Goal: Check status: Check status

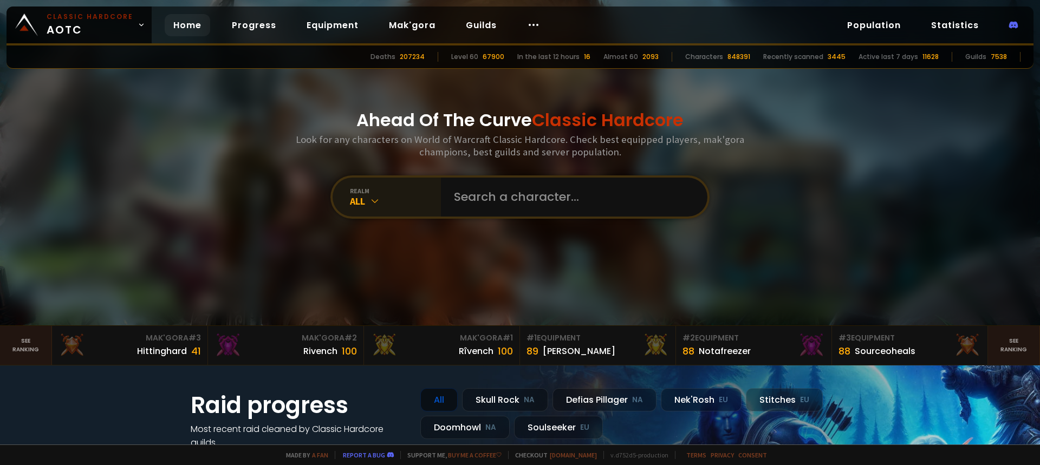
click at [386, 197] on div "All" at bounding box center [395, 201] width 91 height 12
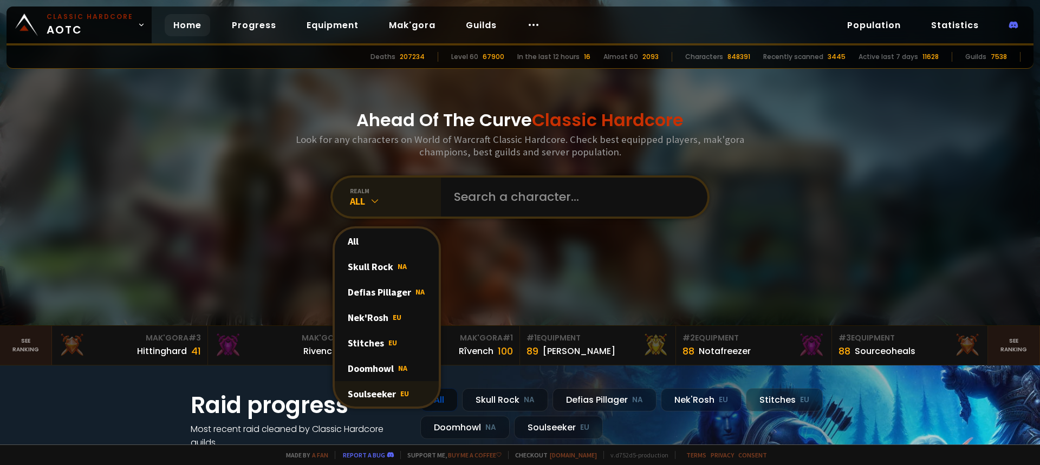
click at [374, 391] on div "Soulseeker EU" at bounding box center [387, 393] width 104 height 25
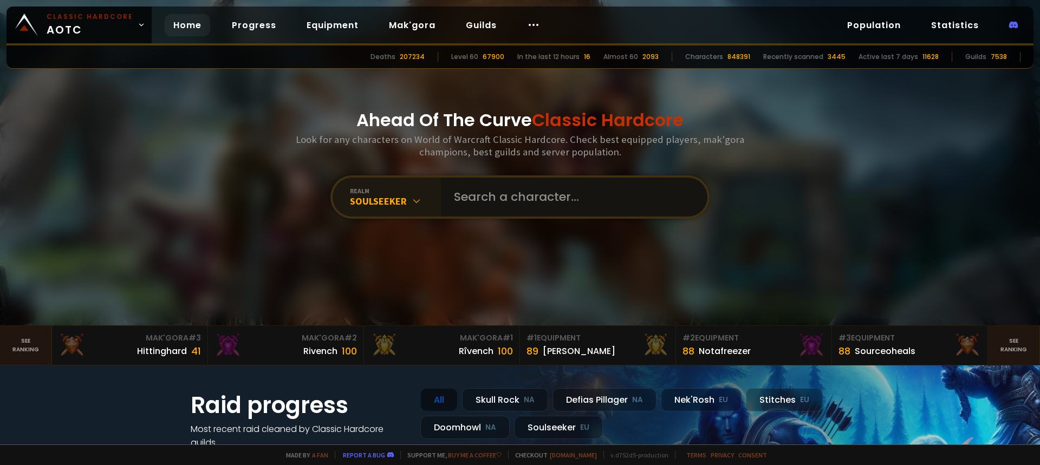
click at [468, 200] on input "text" at bounding box center [570, 197] width 247 height 39
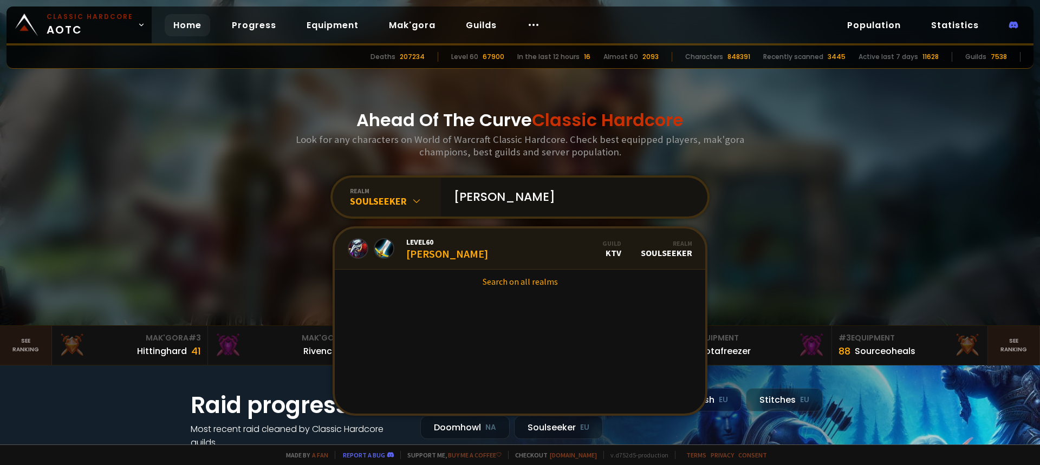
type input "[PERSON_NAME]"
click at [456, 243] on link "Level 60 [PERSON_NAME] Guild KTV Realm Soulseeker" at bounding box center [520, 249] width 371 height 41
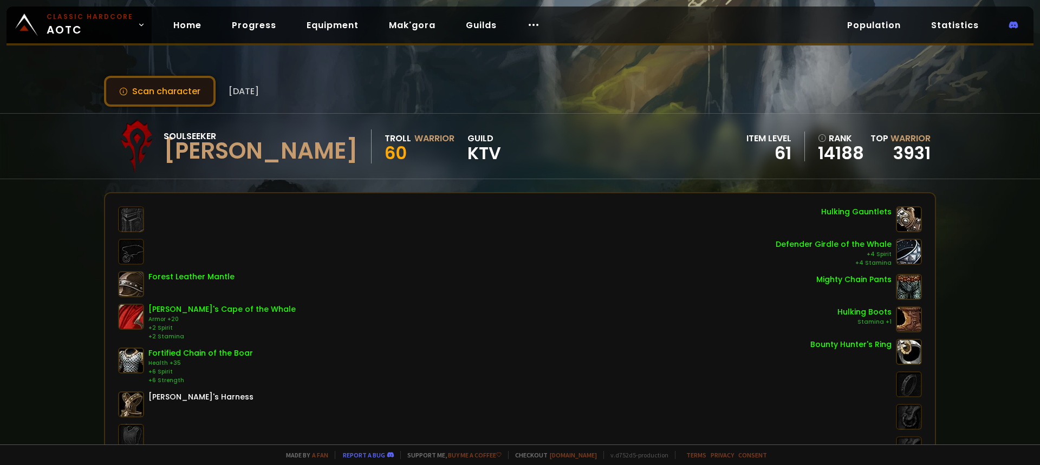
click at [161, 87] on button "Scan character" at bounding box center [160, 91] width 112 height 31
click at [178, 100] on button "Scan character" at bounding box center [160, 91] width 112 height 31
click at [396, 21] on link "Mak'gora" at bounding box center [412, 25] width 64 height 22
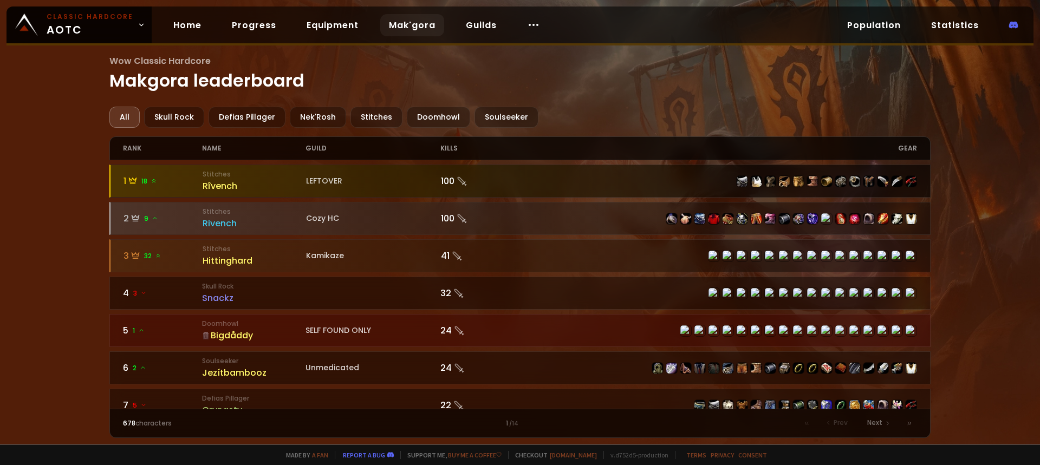
click at [228, 187] on div "Rîvench" at bounding box center [254, 186] width 103 height 14
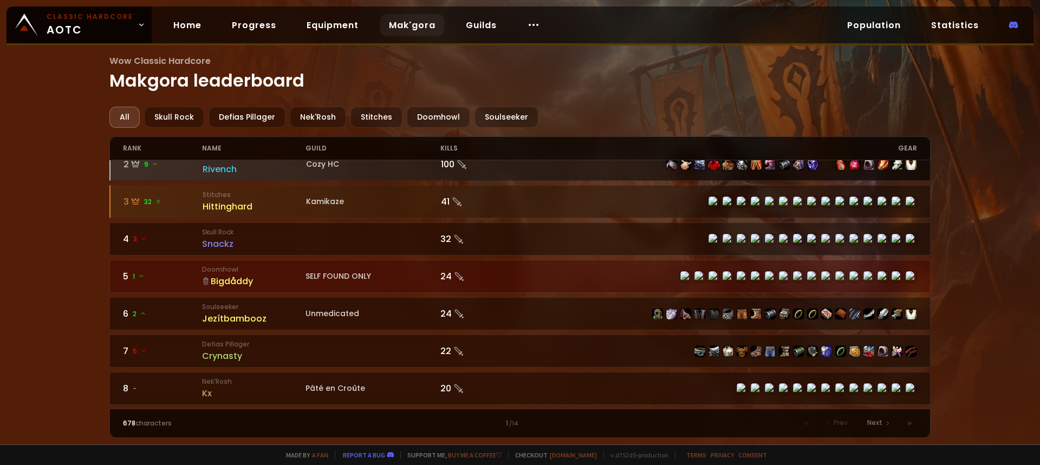
scroll to position [108, 0]
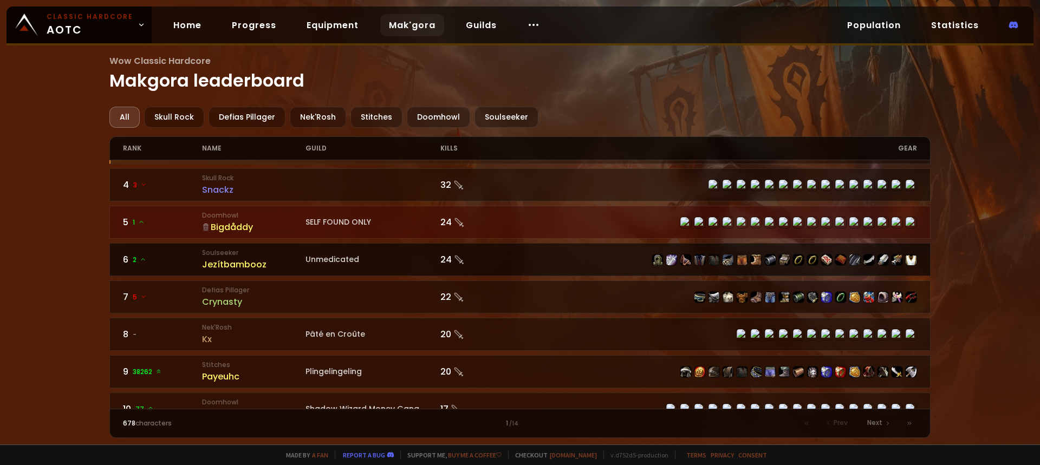
click at [283, 251] on small "Soulseeker" at bounding box center [253, 253] width 103 height 10
